Goal: Find specific page/section: Find specific page/section

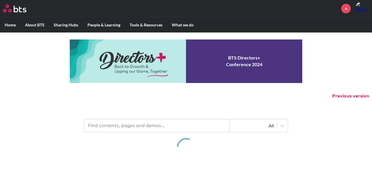
click at [141, 124] on input "text" at bounding box center [156, 126] width 145 height 13
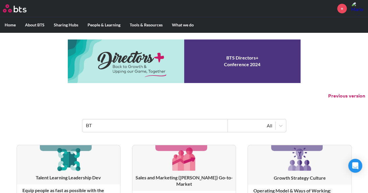
type input "B"
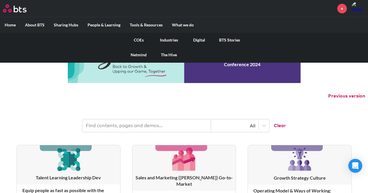
click at [142, 40] on link "COEs" at bounding box center [139, 40] width 30 height 15
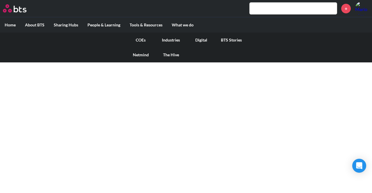
click at [139, 38] on link "COEs" at bounding box center [141, 40] width 30 height 15
